Goal: Task Accomplishment & Management: Manage account settings

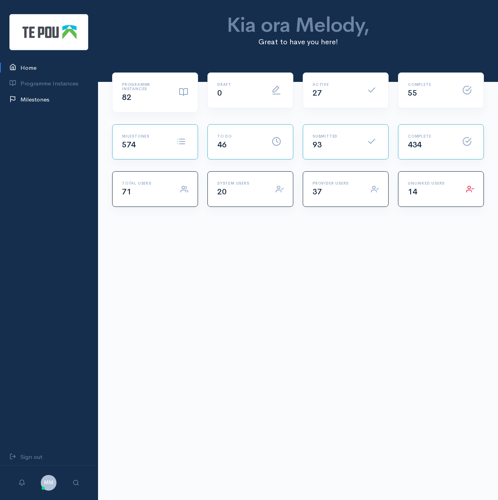
click at [42, 101] on link "Milestones" at bounding box center [49, 100] width 98 height 16
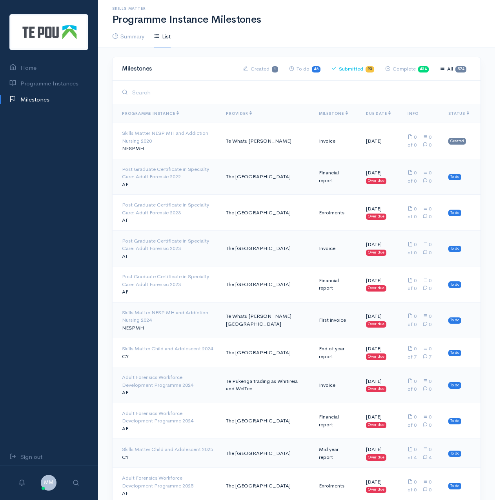
click at [347, 66] on link "Submitted 93" at bounding box center [352, 69] width 43 height 24
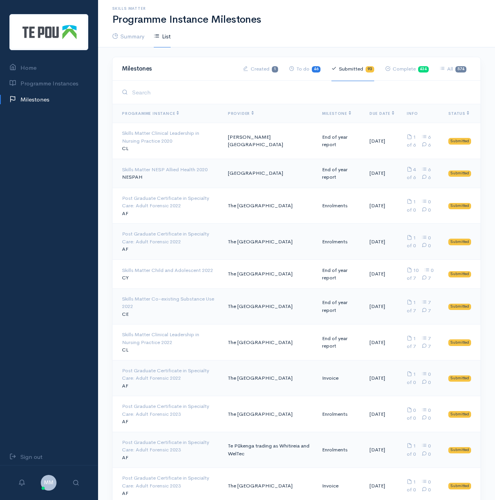
click at [373, 115] on span "Due Date" at bounding box center [381, 113] width 25 height 5
click at [372, 115] on span "Due Date" at bounding box center [381, 113] width 25 height 5
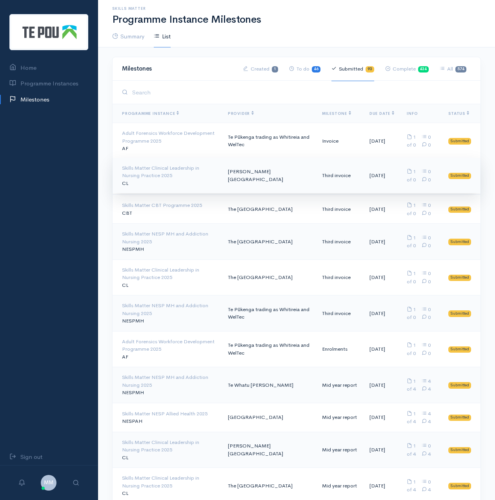
click at [150, 170] on div "Skills Matter Clinical Leadership in Nursing Practice 2025" at bounding box center [168, 171] width 93 height 15
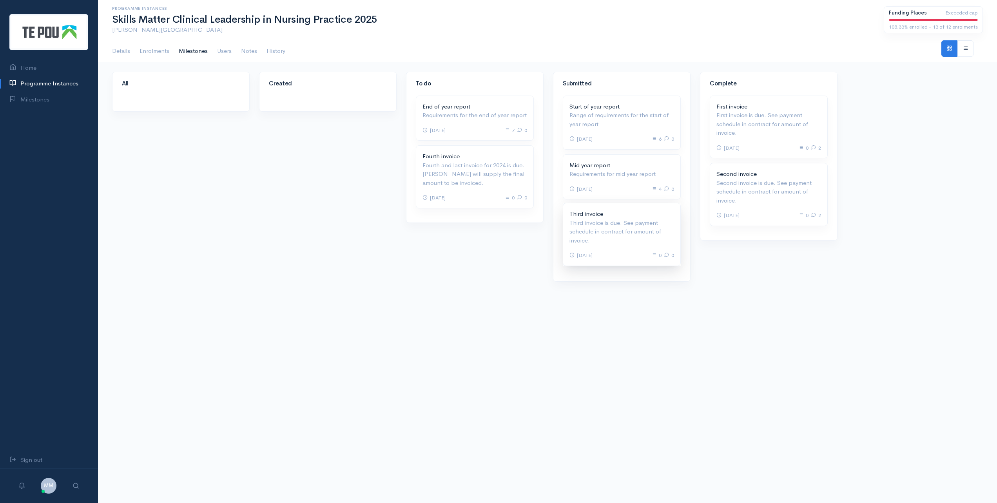
click at [494, 241] on p "Third invoice is due. See payment schedule in contract for amount of invoice." at bounding box center [621, 232] width 105 height 27
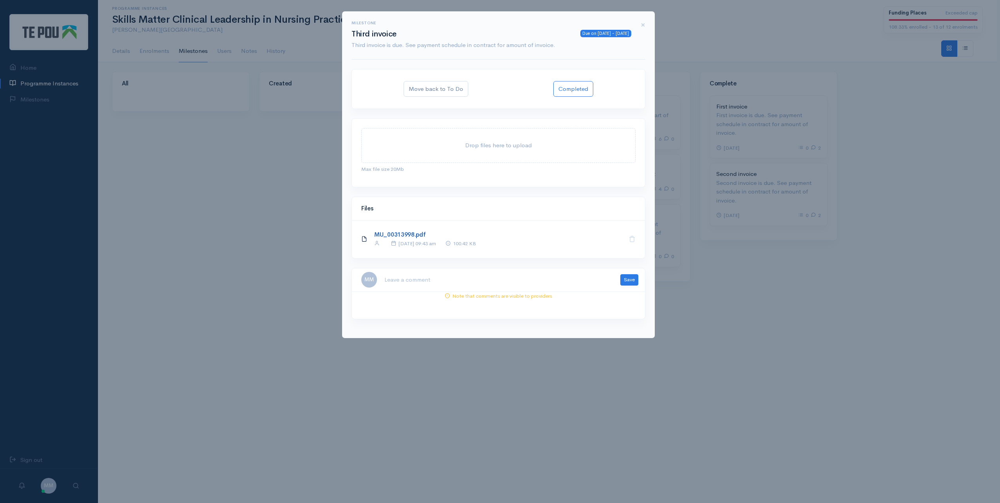
click at [397, 231] on link "MU_00313998.pdf" at bounding box center [400, 234] width 52 height 7
